Goal: Ask a question

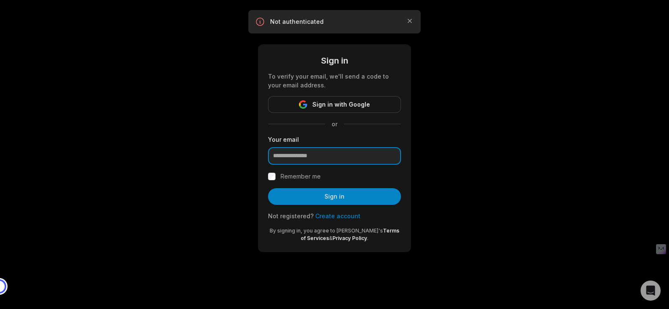
click at [355, 165] on input "email" at bounding box center [334, 156] width 133 height 18
click at [268, 165] on div at bounding box center [268, 165] width 0 height 0
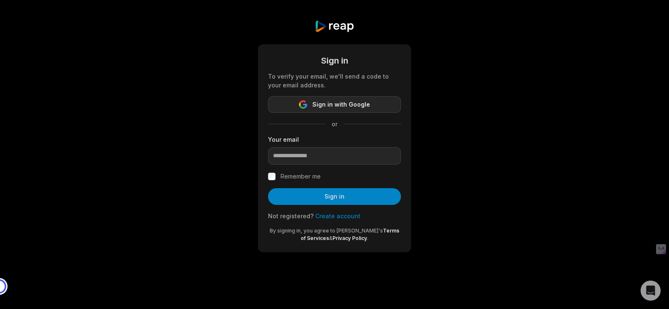
click at [331, 110] on span "Sign in with Google" at bounding box center [341, 105] width 58 height 10
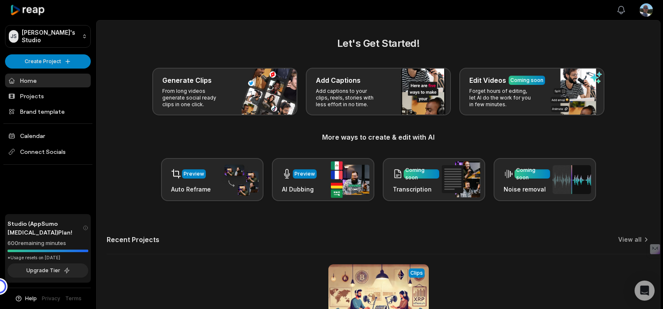
click at [616, 10] on icon "button" at bounding box center [621, 10] width 10 height 10
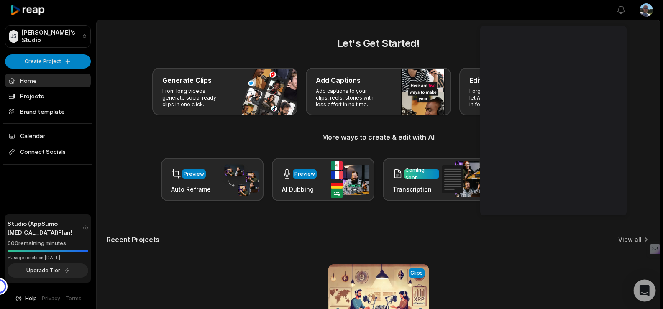
click at [648, 290] on icon "Open Intercom Messenger" at bounding box center [644, 290] width 10 height 11
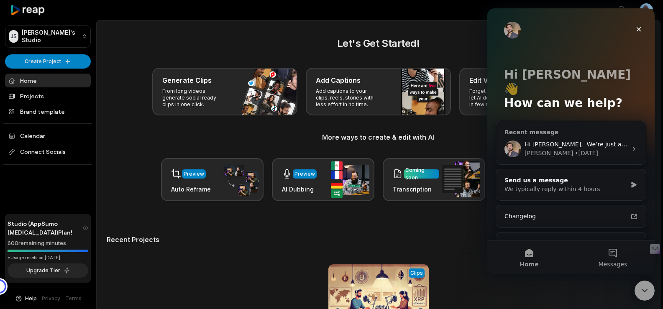
click at [633, 147] on icon "Intercom messenger" at bounding box center [634, 149] width 2 height 4
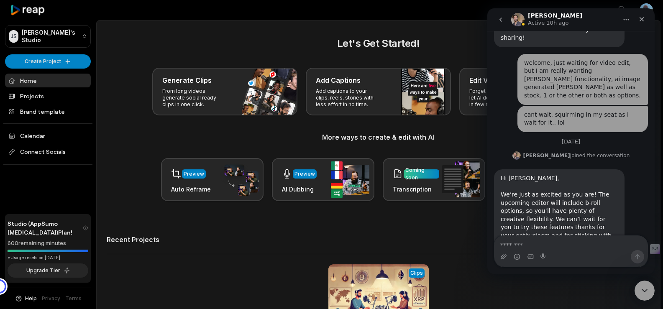
scroll to position [436, 0]
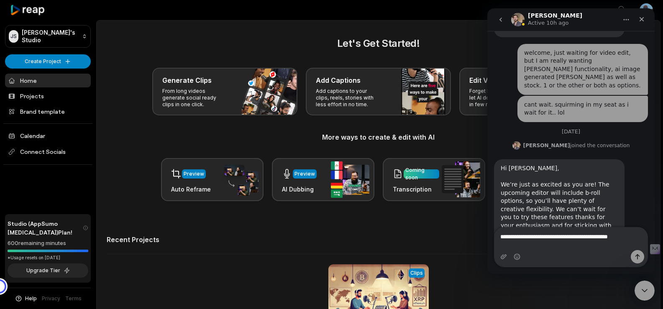
click at [533, 242] on textarea "**********" at bounding box center [570, 234] width 153 height 14
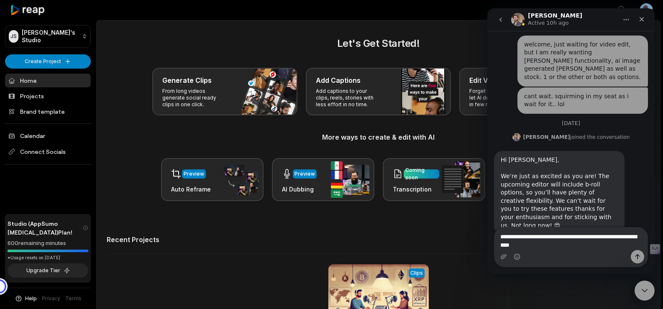
type textarea "**********"
click at [639, 259] on icon "Send a message…" at bounding box center [637, 256] width 7 height 7
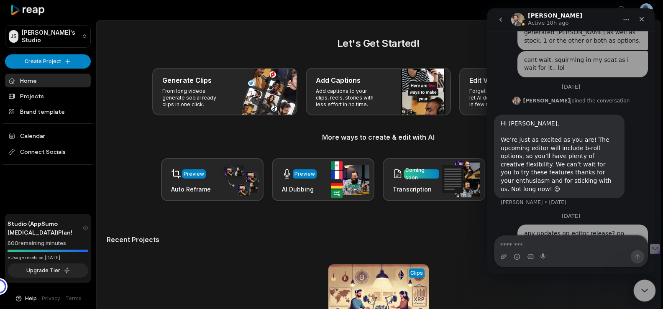
click at [643, 287] on icon "Close Intercom Messenger" at bounding box center [643, 289] width 10 height 10
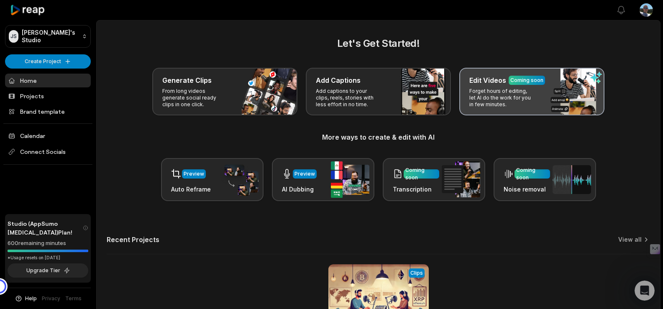
click at [525, 102] on p "Forget hours of editing, let AI do the work for you in few minutes." at bounding box center [501, 98] width 65 height 20
click at [503, 100] on p "Forget hours of editing, let AI do the work for you in few minutes." at bounding box center [501, 98] width 65 height 20
